Goal: Information Seeking & Learning: Learn about a topic

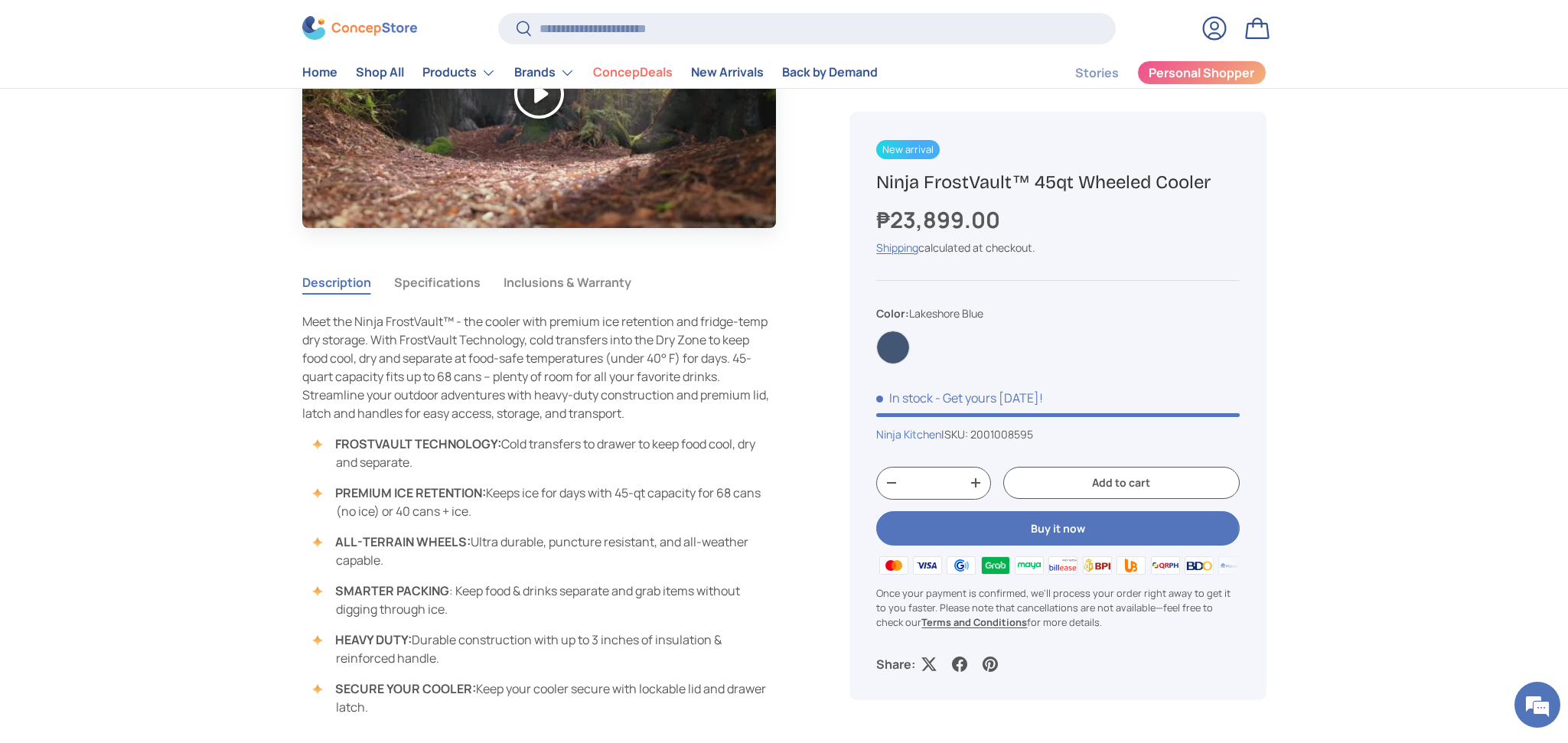
scroll to position [821, 0]
click at [437, 282] on button "Specifications" at bounding box center [437, 284] width 86 height 35
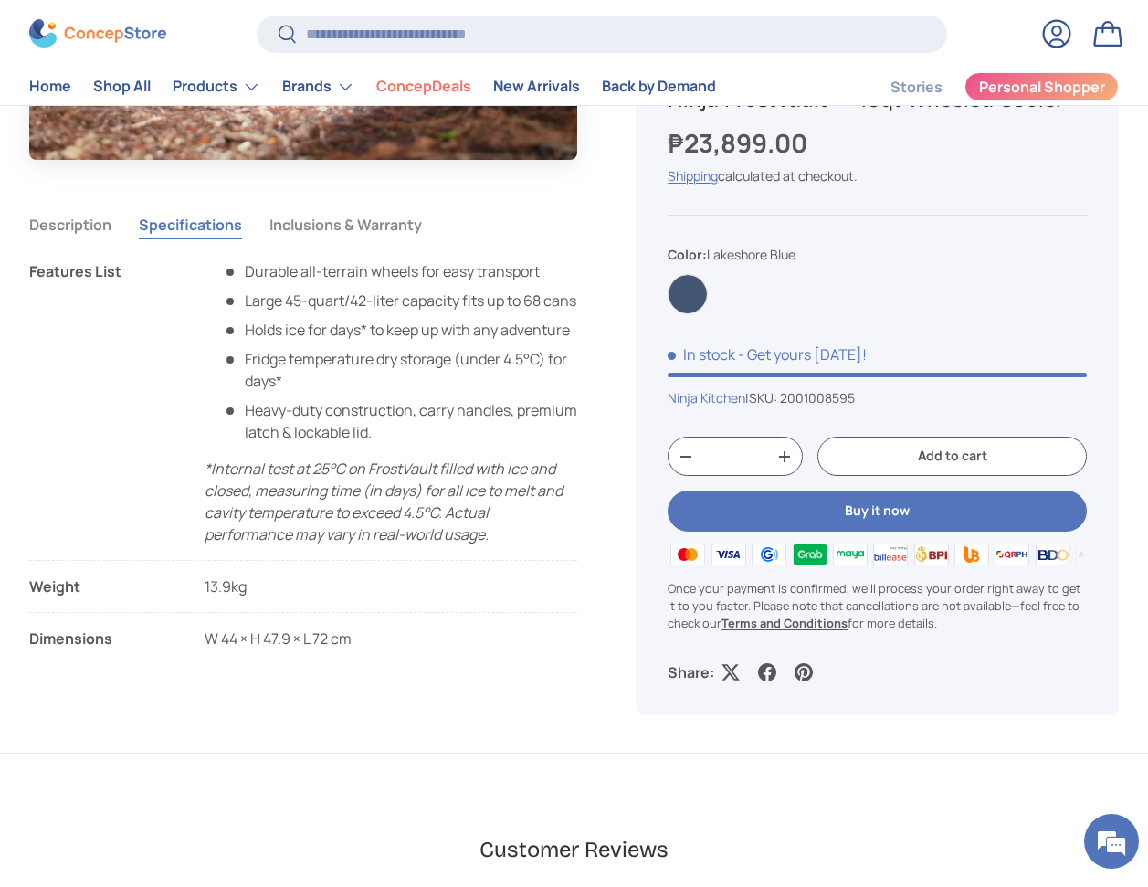
scroll to position [1057, 0]
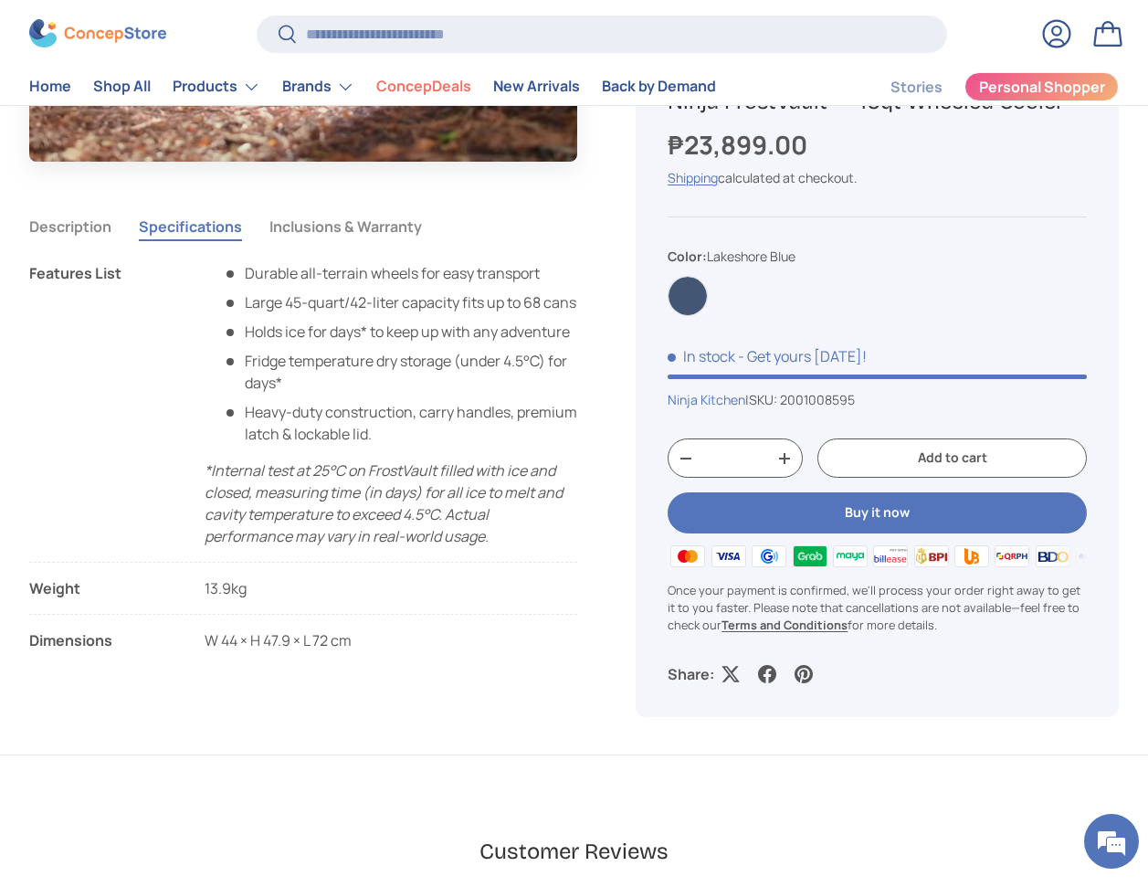
click at [342, 233] on button "Inclusions & Warranty" at bounding box center [345, 226] width 153 height 42
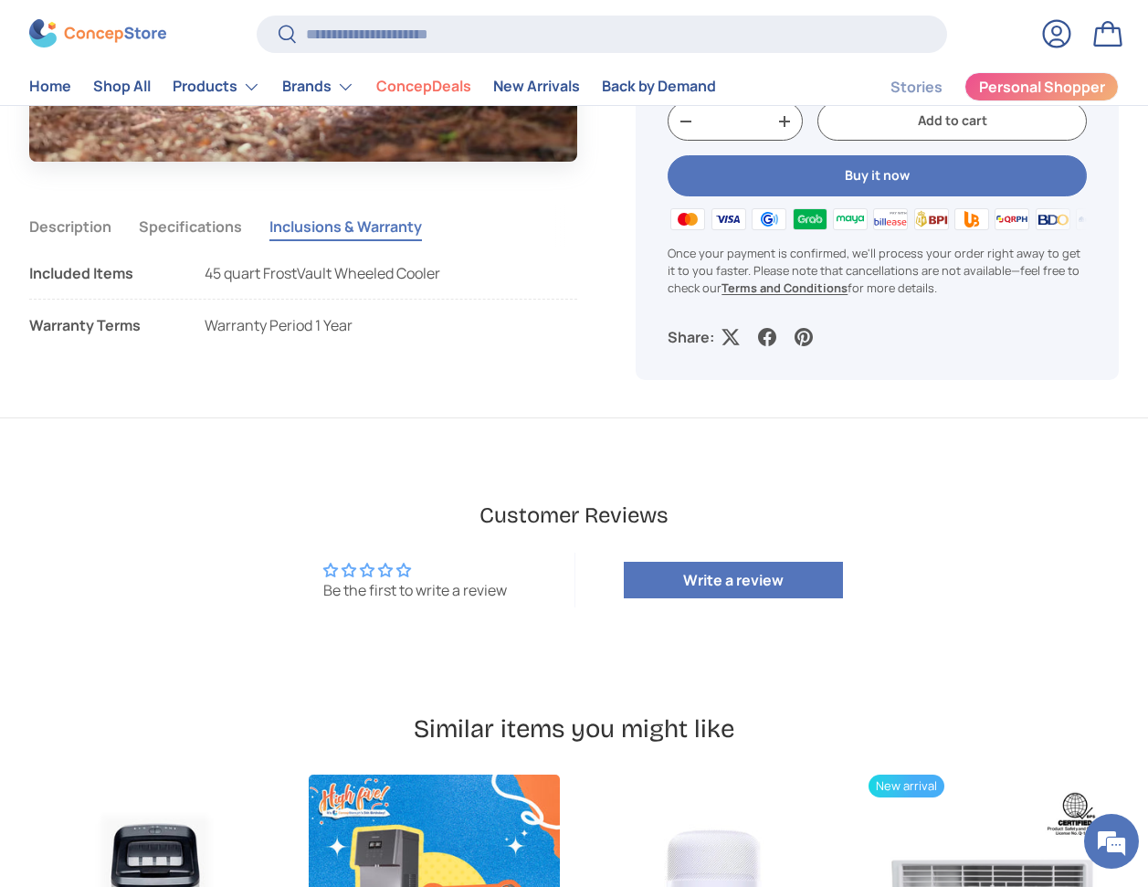
click at [165, 237] on button "Specifications" at bounding box center [190, 226] width 103 height 42
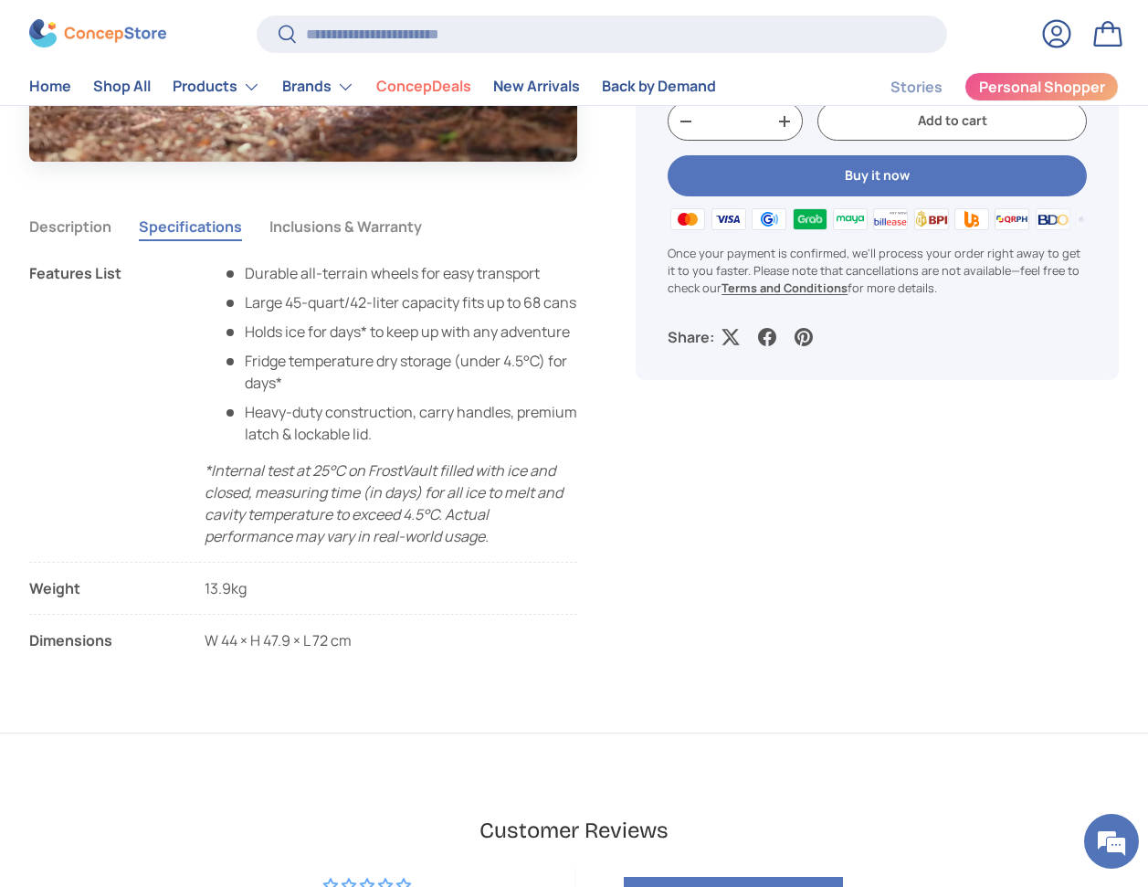
click at [39, 236] on button "Description" at bounding box center [70, 226] width 82 height 42
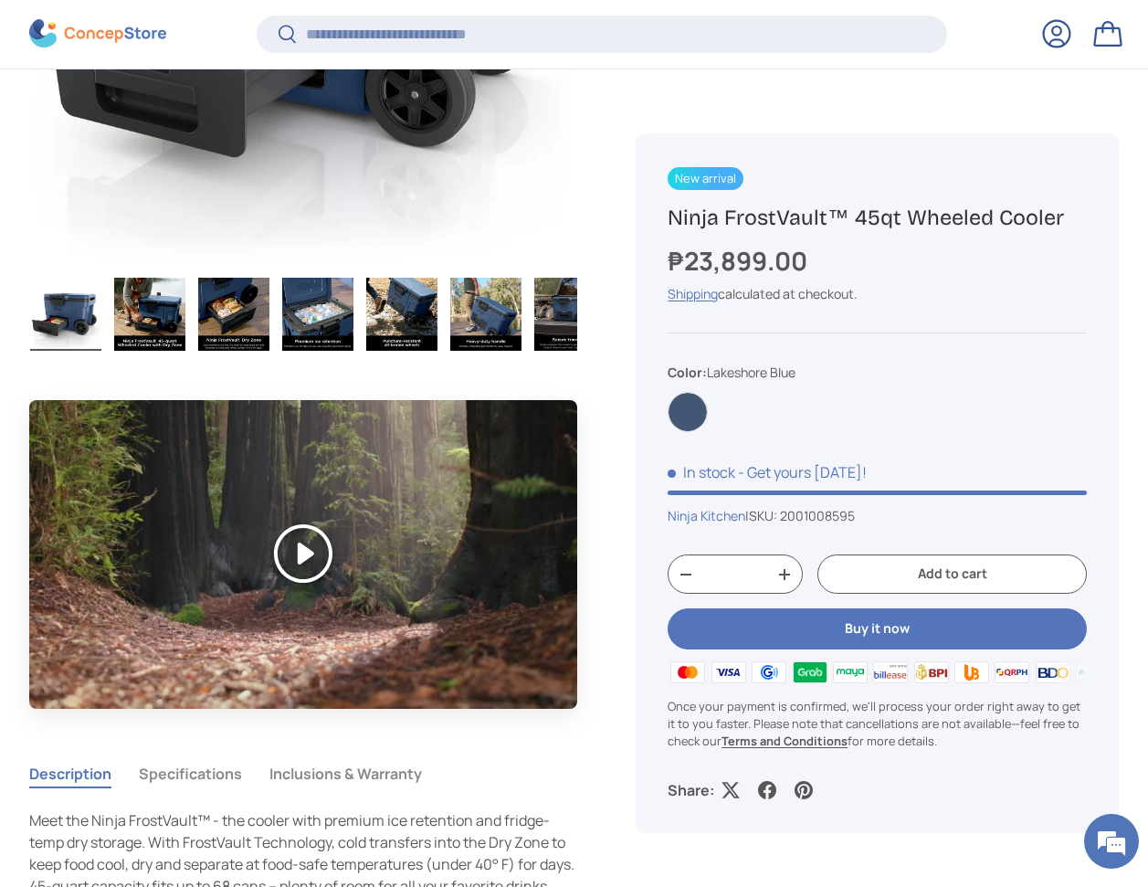
scroll to position [215, 0]
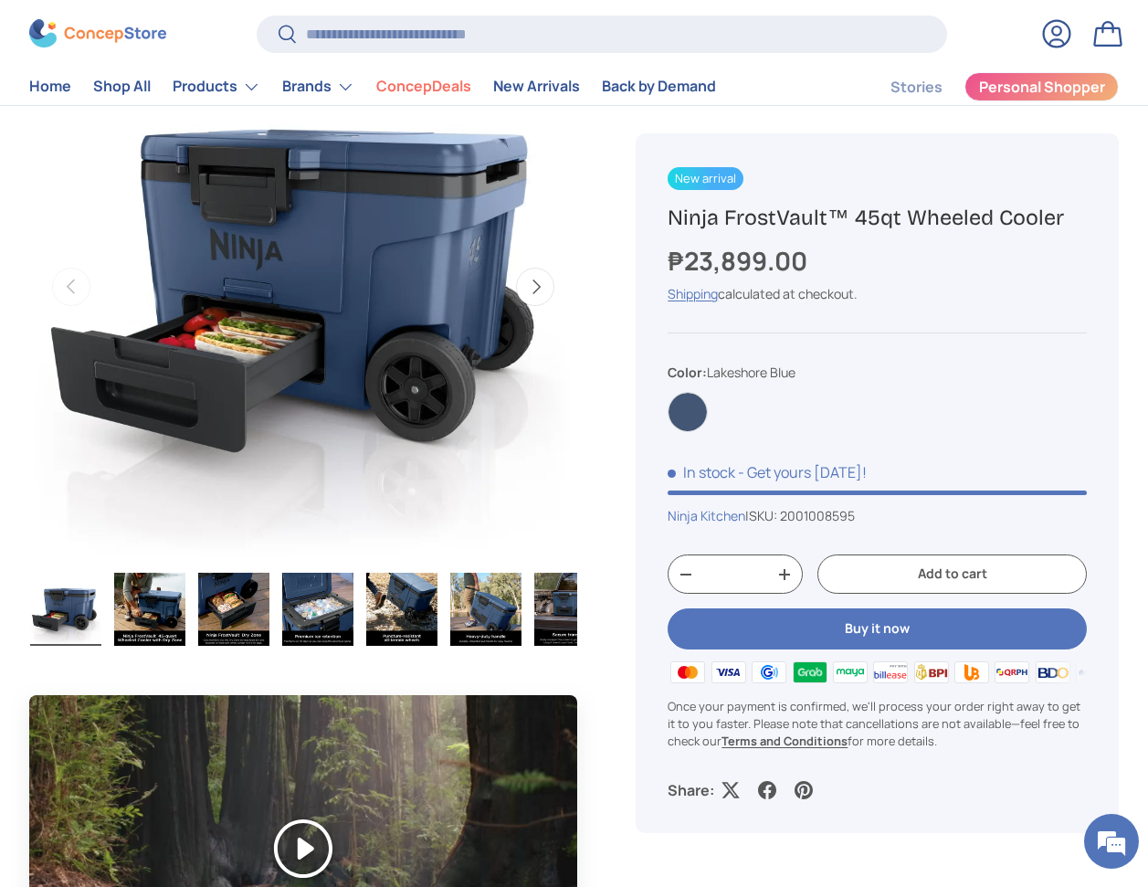
click at [145, 622] on img "Gallery Viewer" at bounding box center [149, 609] width 71 height 73
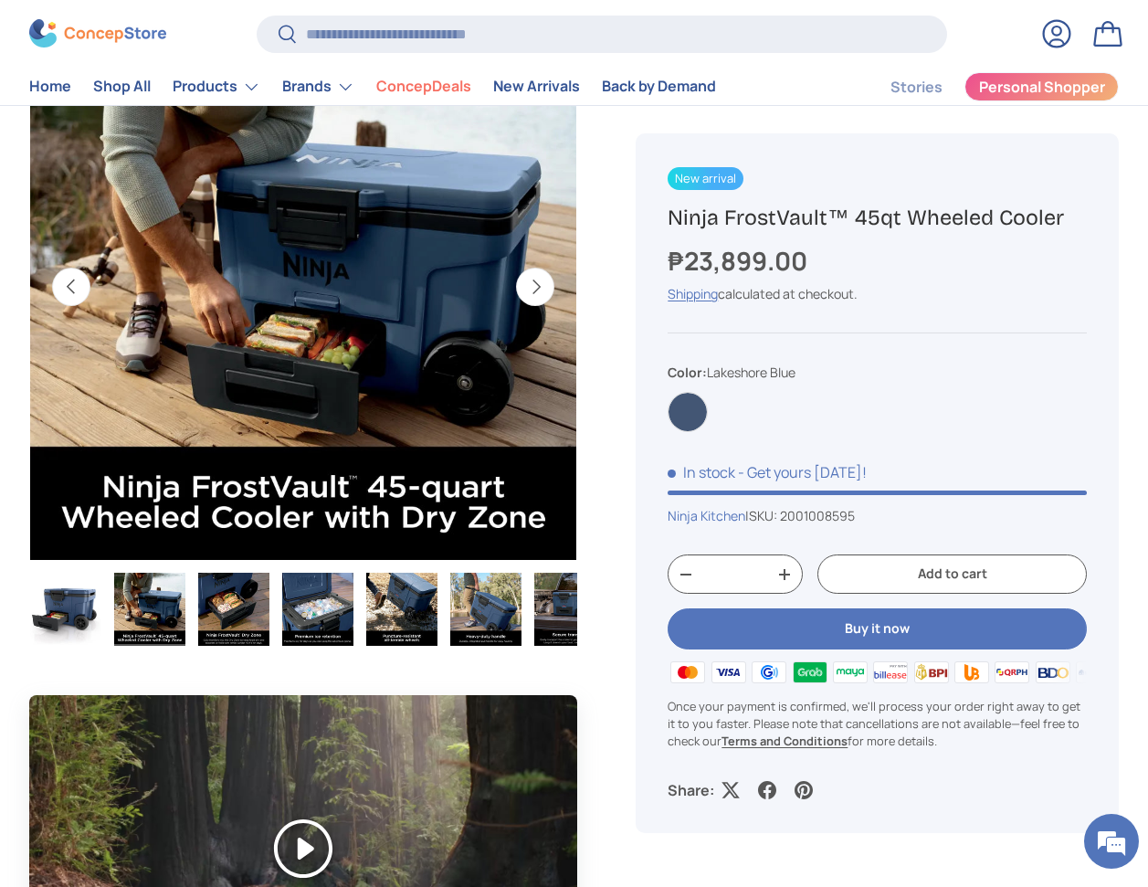
click at [237, 607] on img "Gallery Viewer" at bounding box center [233, 609] width 71 height 73
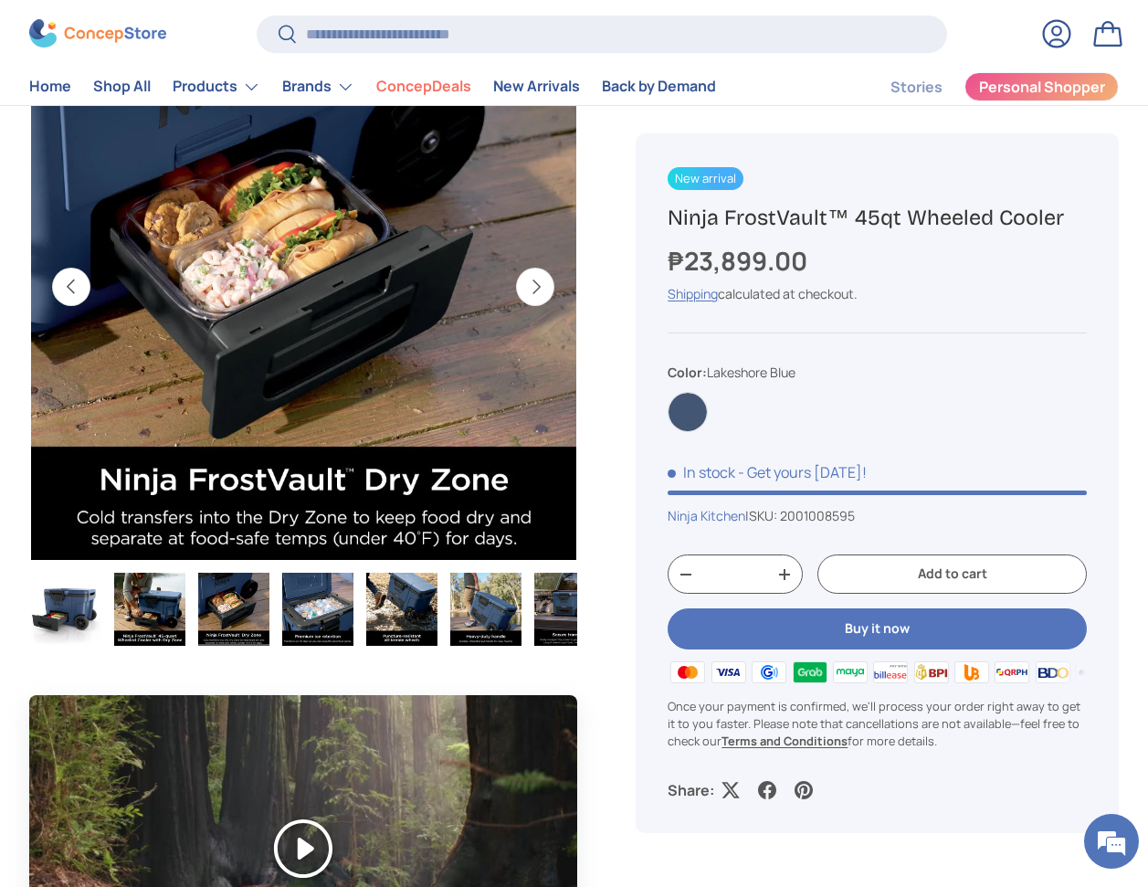
click at [316, 618] on img "Gallery Viewer" at bounding box center [317, 609] width 71 height 73
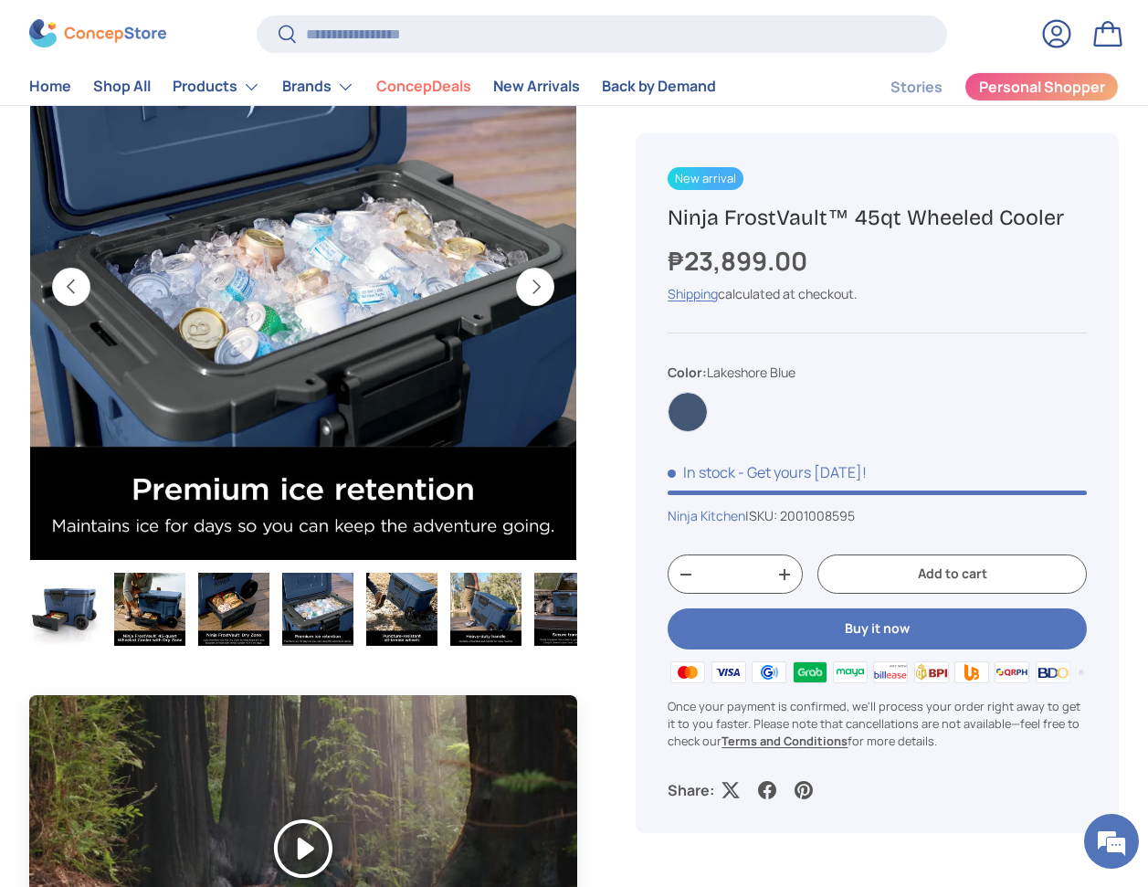
click at [421, 623] on img "Gallery Viewer" at bounding box center [401, 609] width 71 height 73
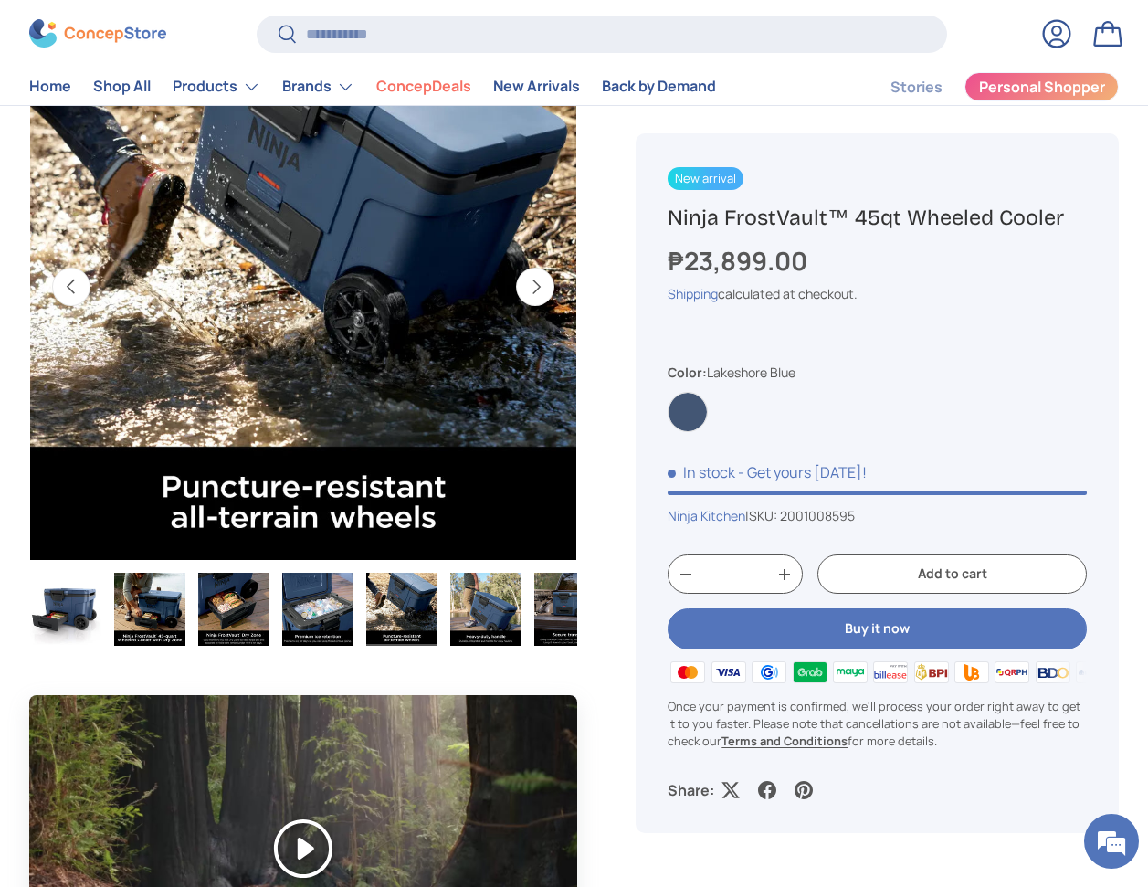
click at [542, 625] on img "Gallery Viewer" at bounding box center [569, 609] width 71 height 73
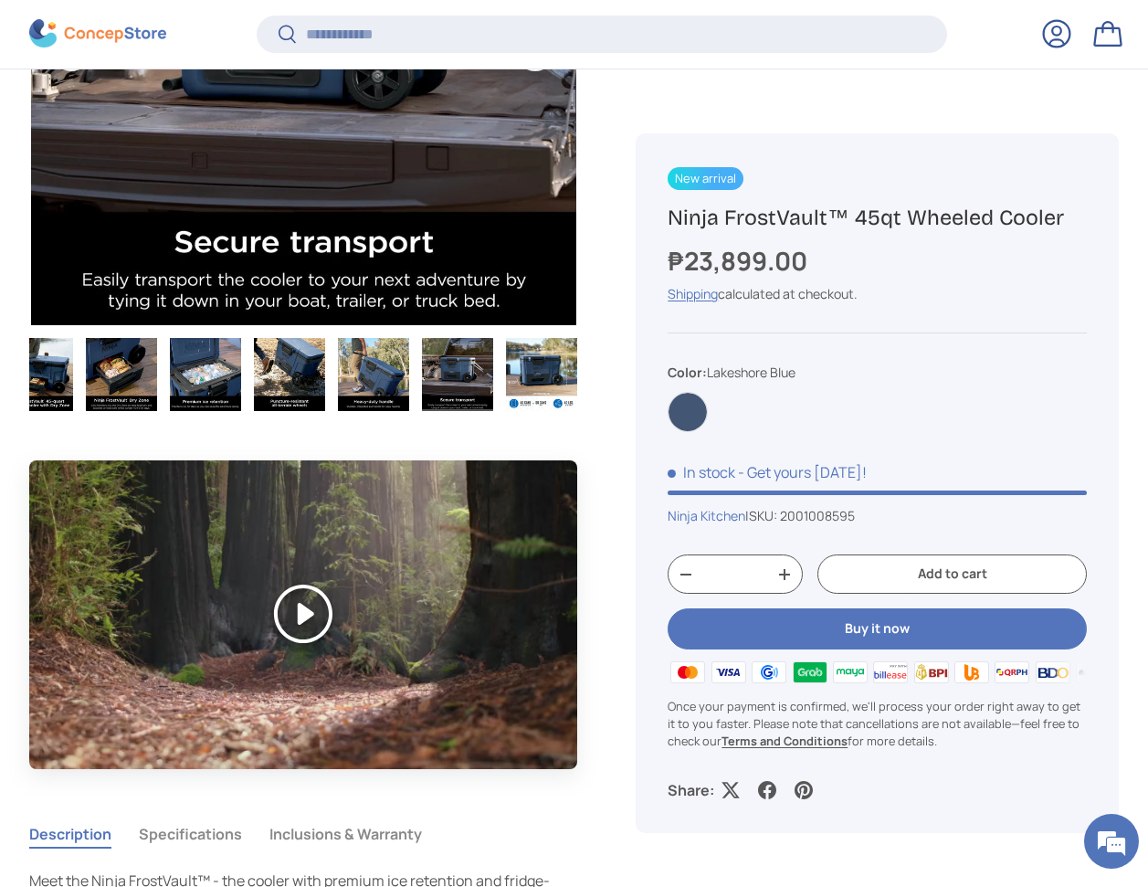
scroll to position [709, 0]
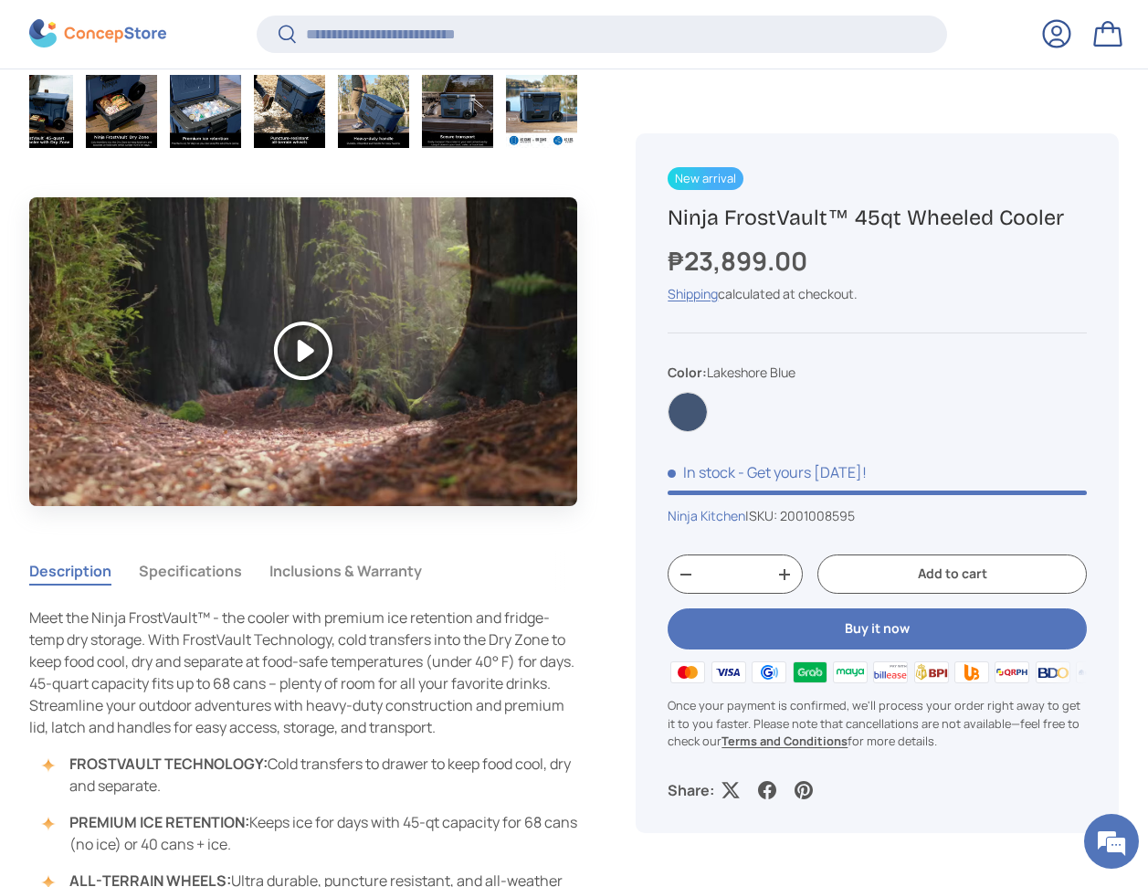
click at [300, 334] on button "Play" at bounding box center [303, 350] width 548 height 307
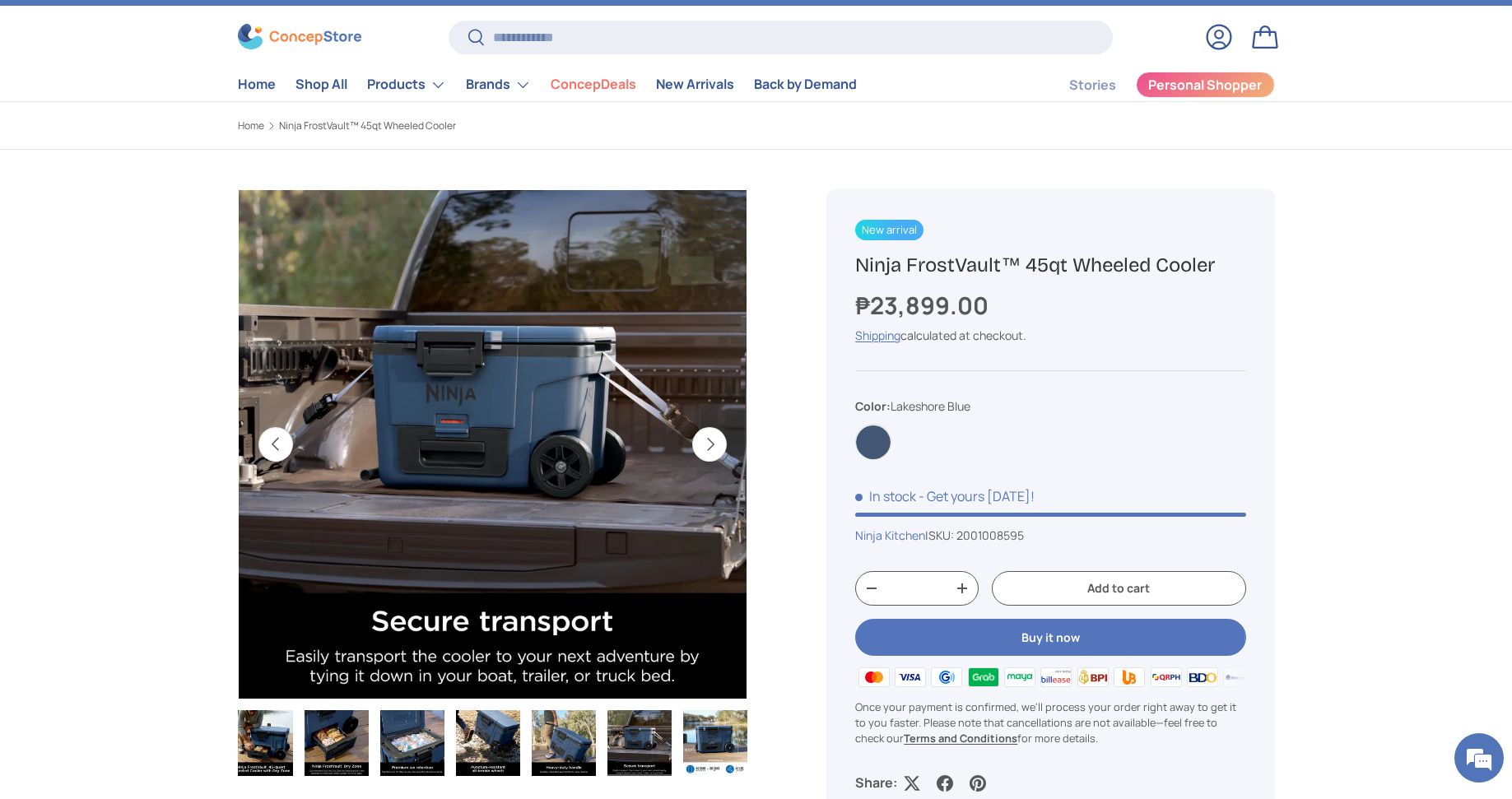
scroll to position [0, 0]
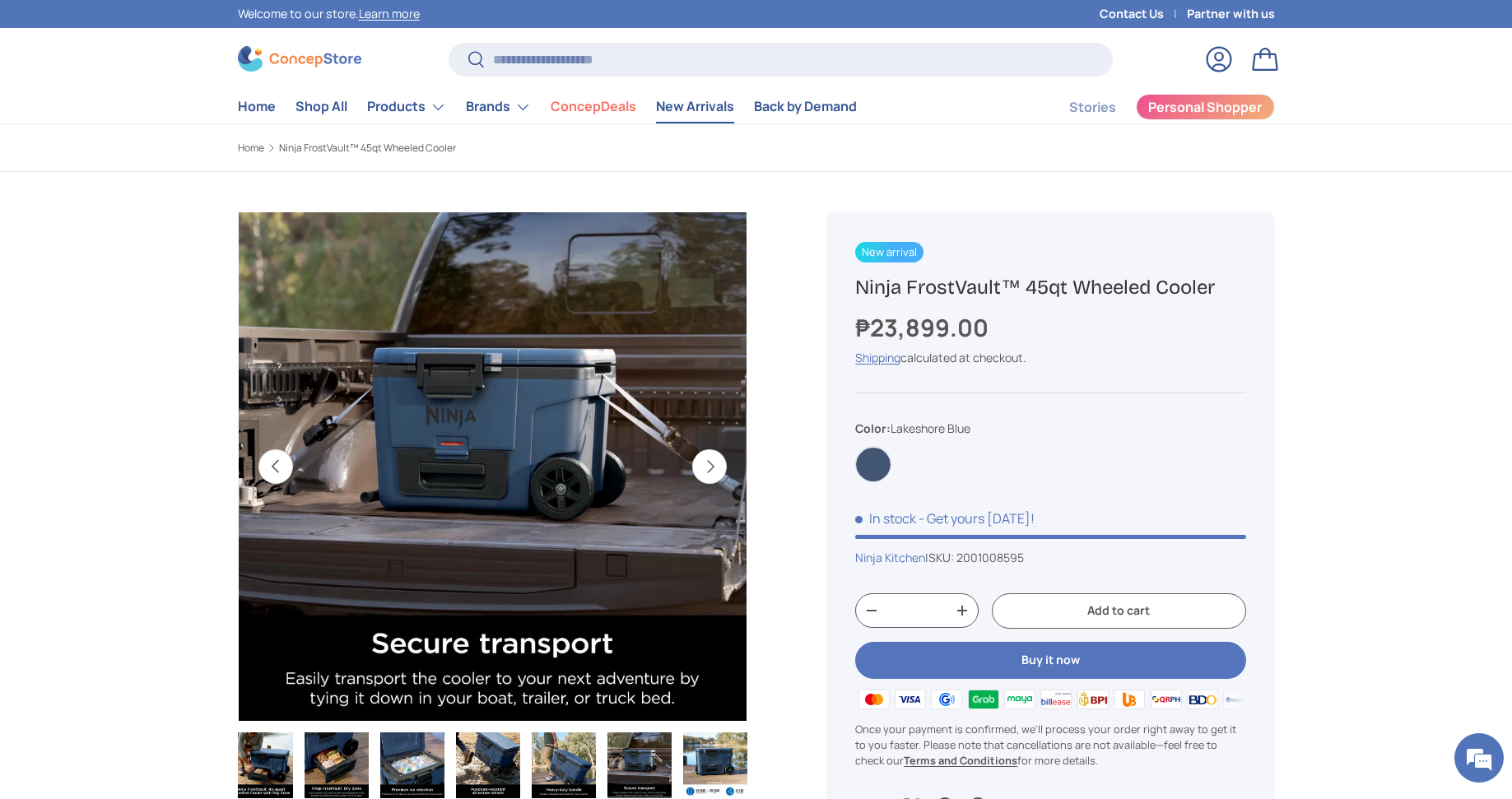
click at [706, 110] on link "New Arrivals" at bounding box center [695, 106] width 78 height 32
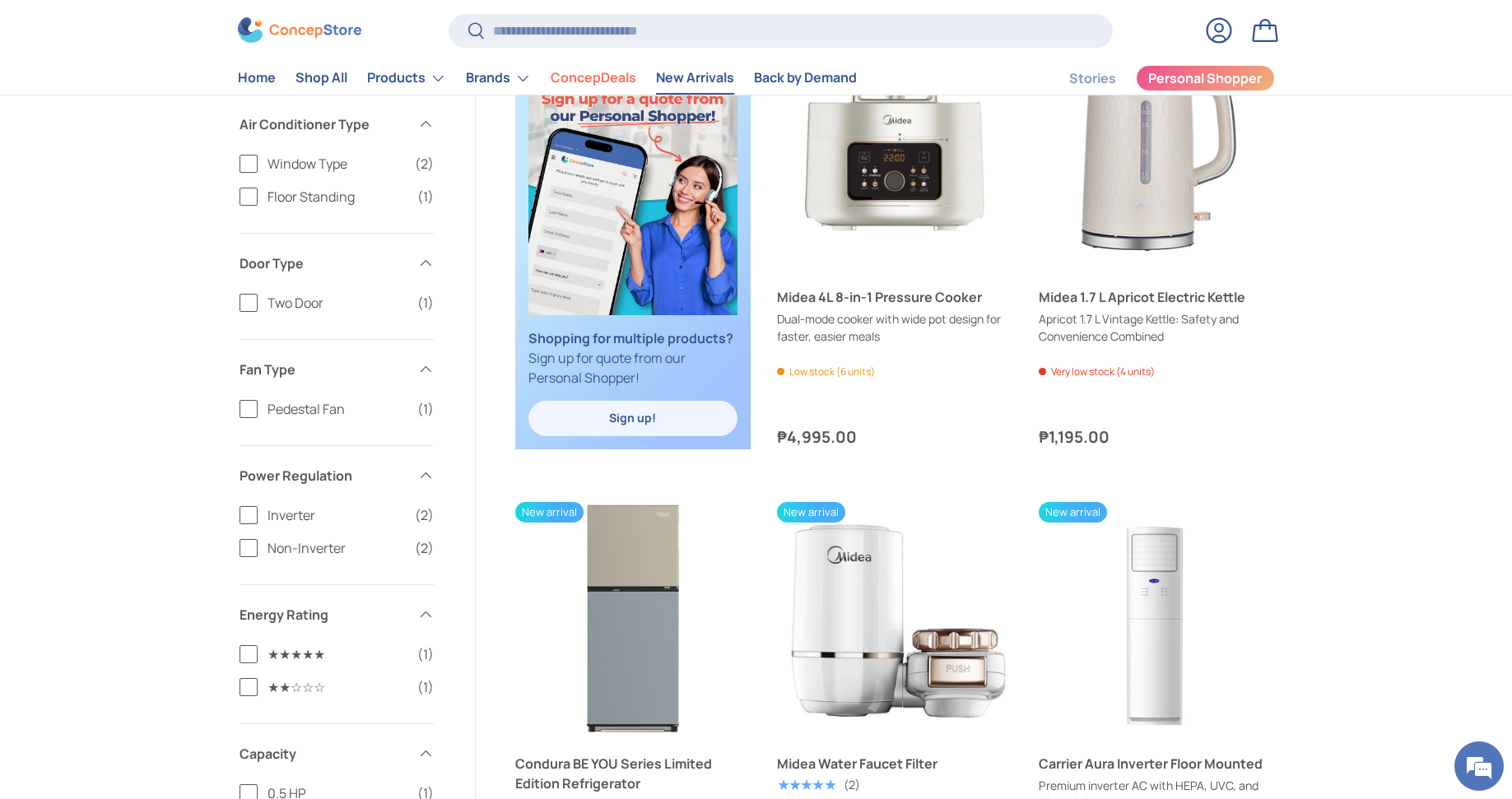
click at [1307, 321] on div "Filter Filter & Sort Sort by Featured Featured Best selling Alphabetically, A-Z…" at bounding box center [756, 650] width 1143 height 2314
